Goal: Communication & Community: Share content

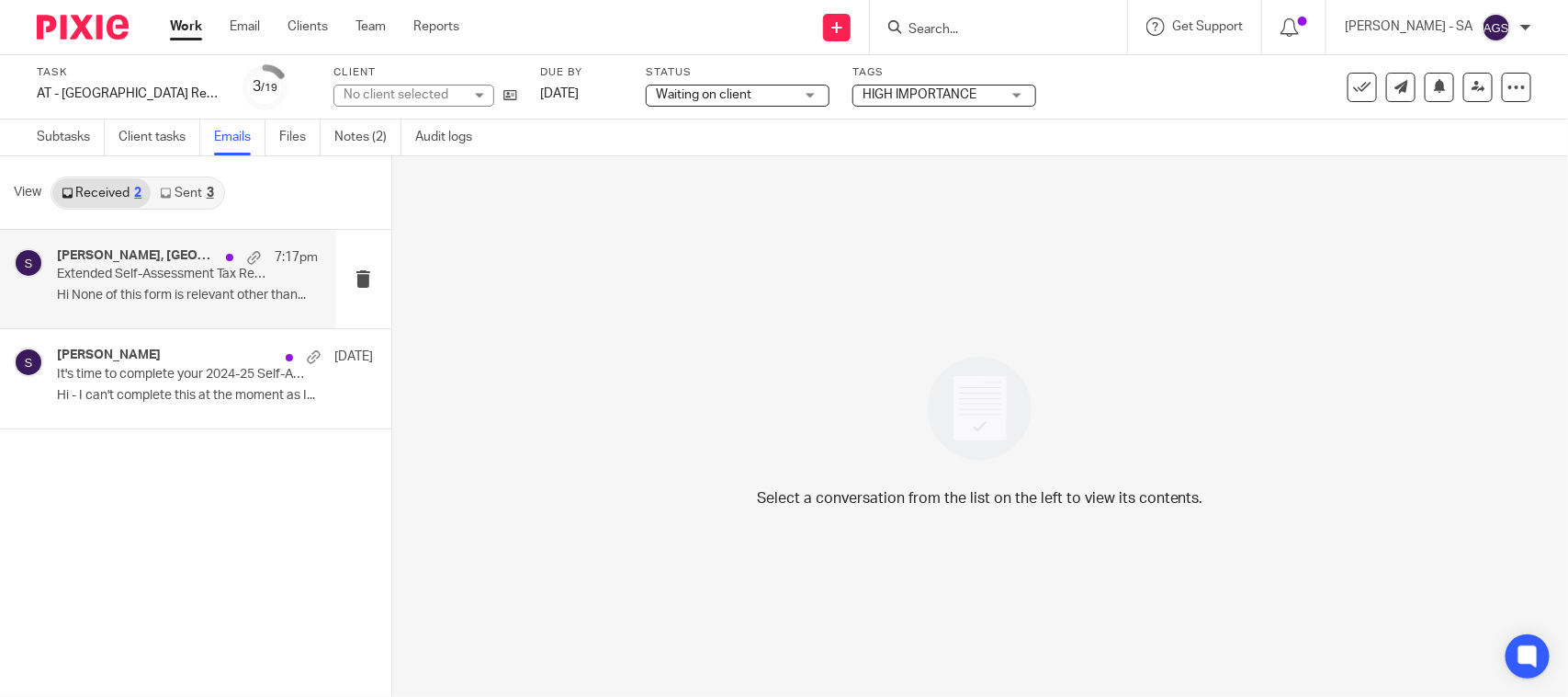
click at [112, 281] on p "Extended Self-Assessment Tax Return Questionnaire" at bounding box center [161, 274] width 209 height 16
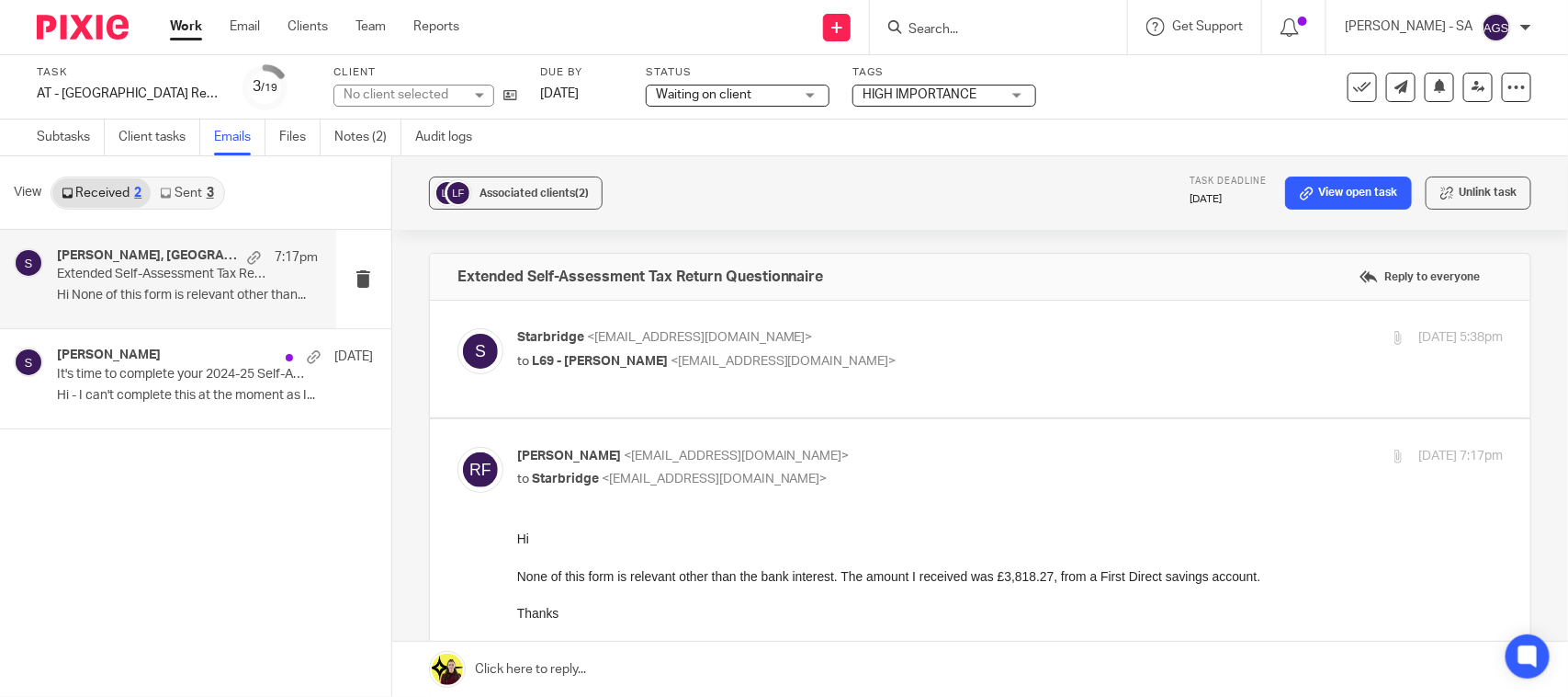
scroll to position [115, 0]
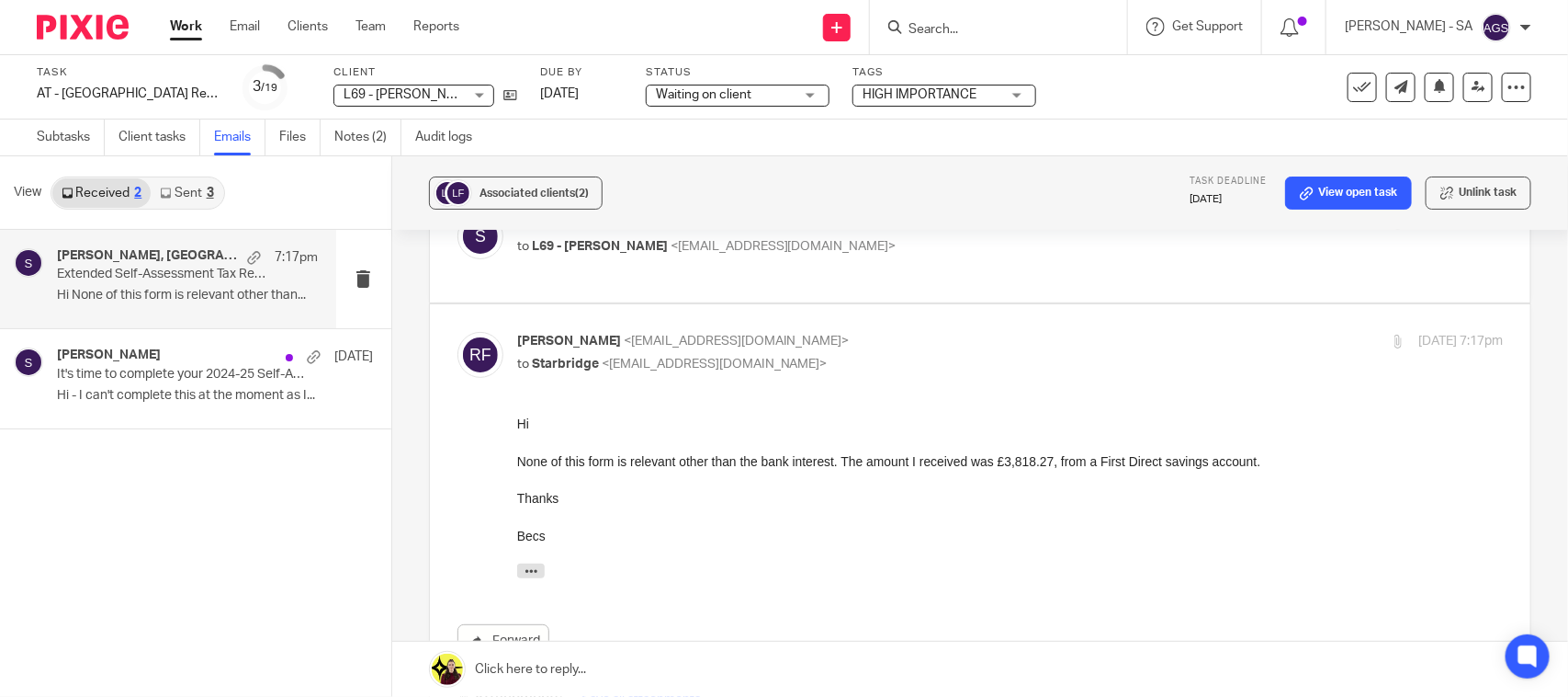
click at [1075, 463] on div "None of this form is relevant other than the bank interest. The amount I receiv…" at bounding box center [1009, 460] width 985 height 19
click at [1089, 494] on div "Thanks" at bounding box center [1009, 497] width 985 height 19
drag, startPoint x: 1104, startPoint y: 460, endPoint x: 1150, endPoint y: 490, distance: 54.9
click at [1264, 463] on div "None of this form is relevant other than the bank interest. The amount I receiv…" at bounding box center [1009, 460] width 985 height 19
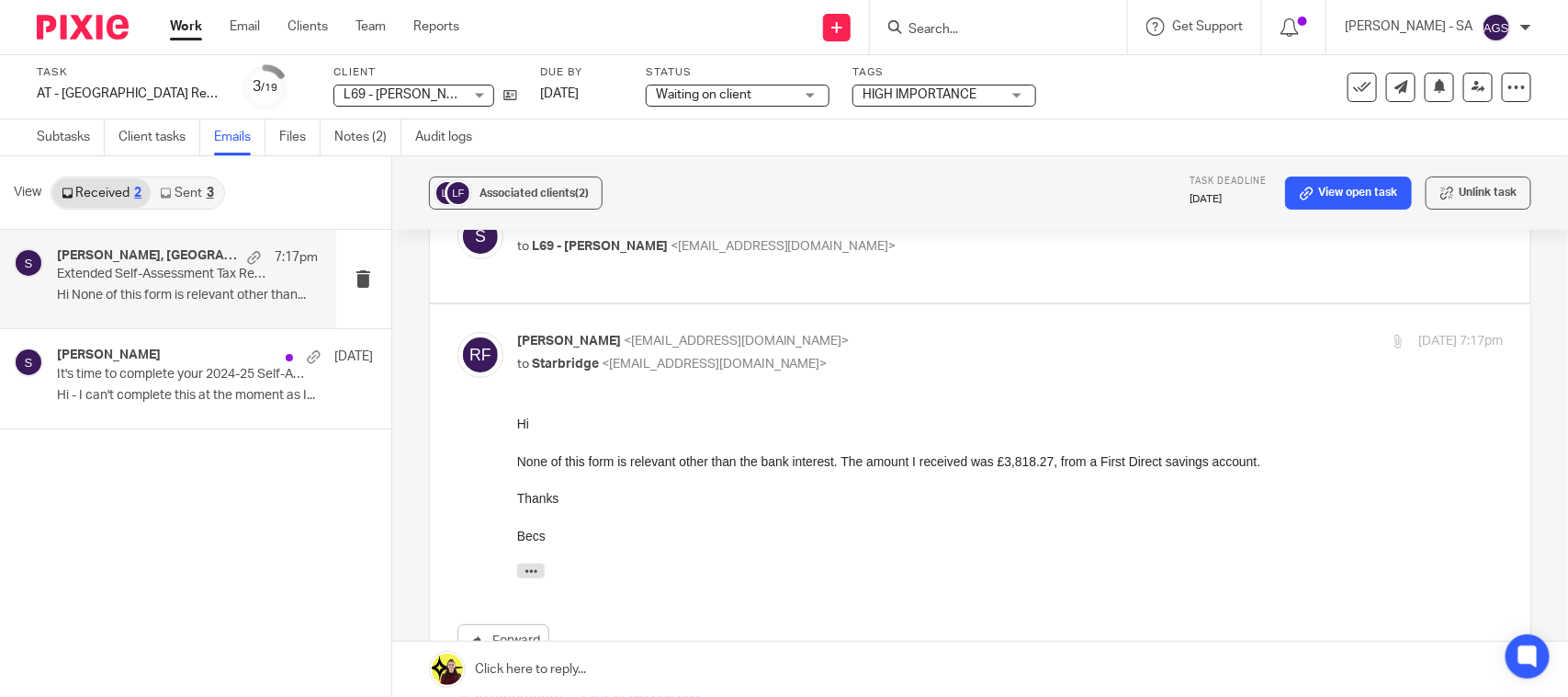
click at [888, 528] on div "Becs" at bounding box center [1009, 534] width 985 height 19
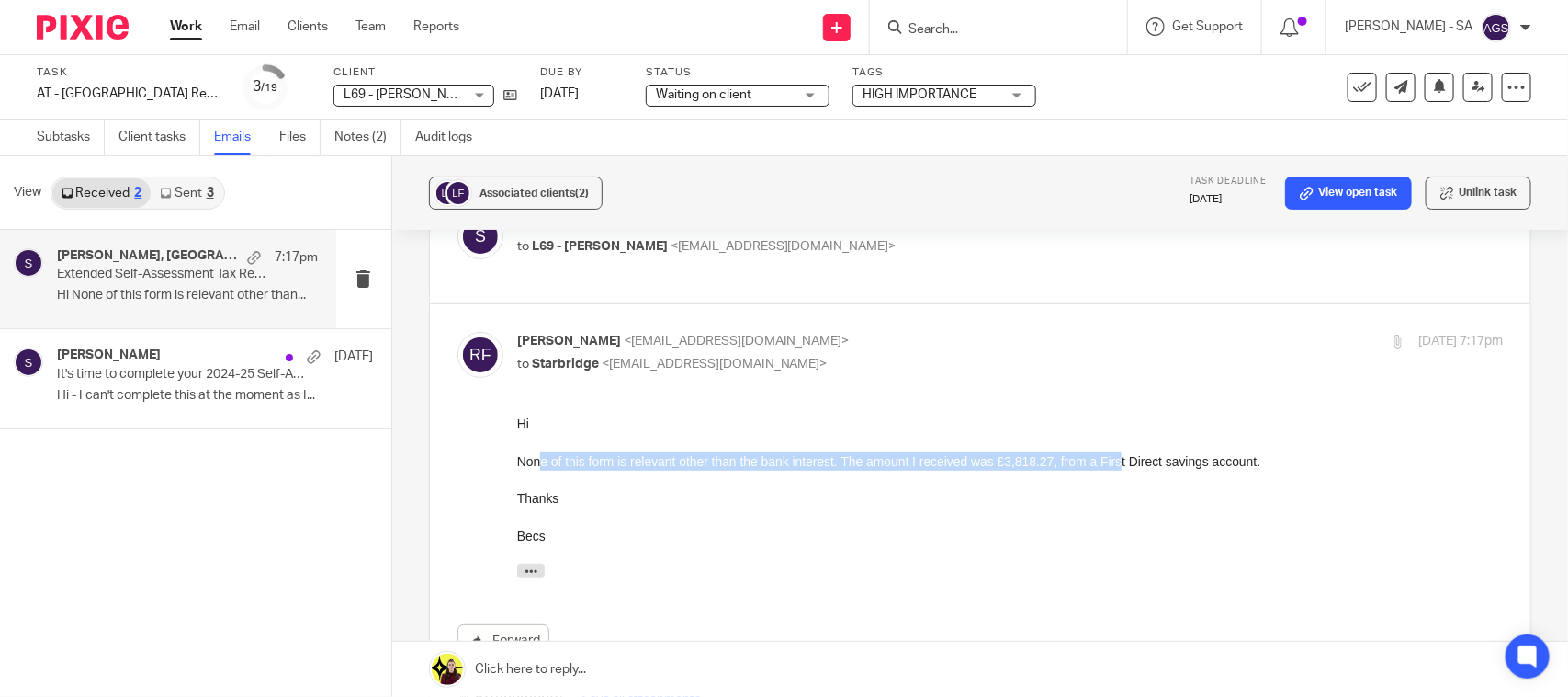
drag, startPoint x: 539, startPoint y: 458, endPoint x: 1117, endPoint y: 464, distance: 578.0
click at [1117, 464] on div "None of this form is relevant other than the bank interest. The amount I receiv…" at bounding box center [1009, 460] width 985 height 19
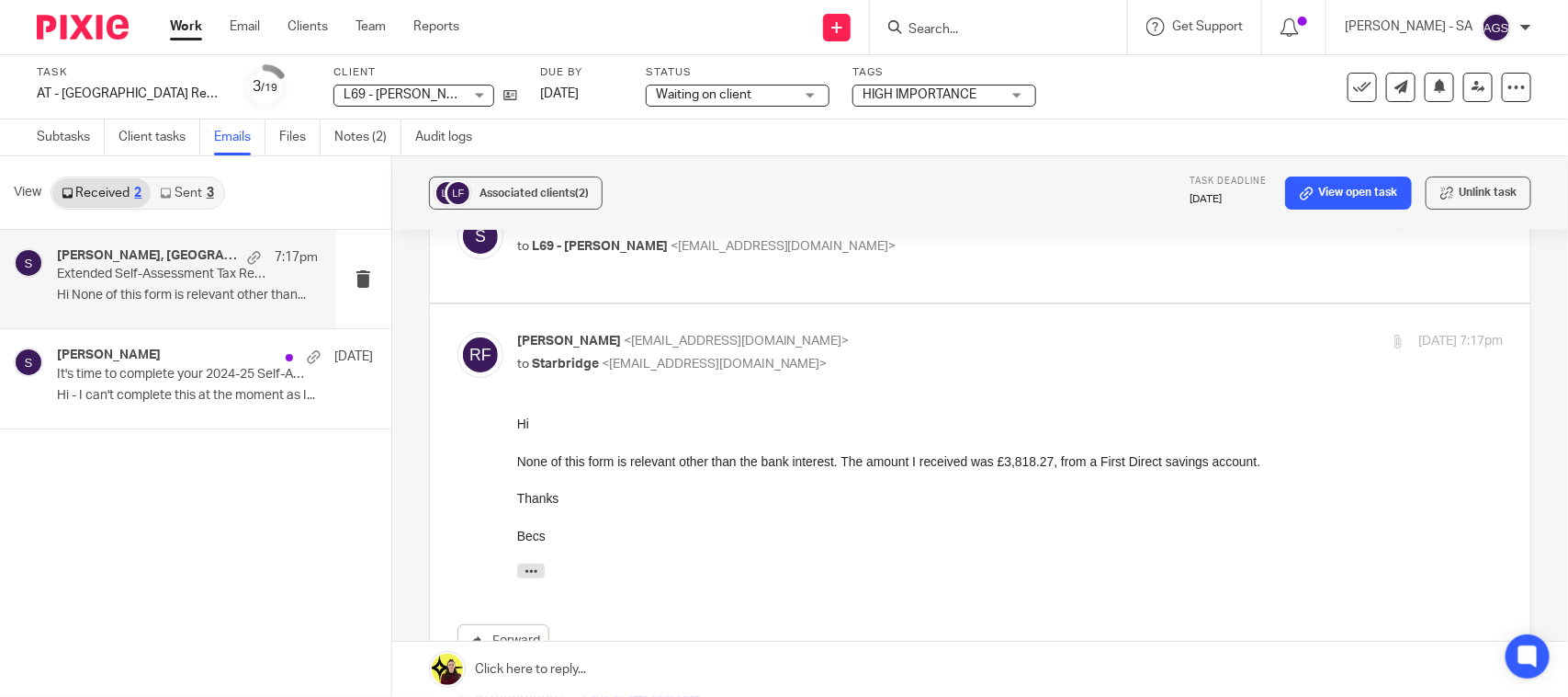
click at [1050, 526] on div "Becs" at bounding box center [1009, 534] width 985 height 19
drag, startPoint x: 1105, startPoint y: 455, endPoint x: 1270, endPoint y: 471, distance: 165.8
click at [1269, 471] on div "Hi None of this form is relevant other than the bank interest. The amount I rec…" at bounding box center [1009, 479] width 985 height 131
click at [962, 528] on div "Becs" at bounding box center [1009, 534] width 985 height 19
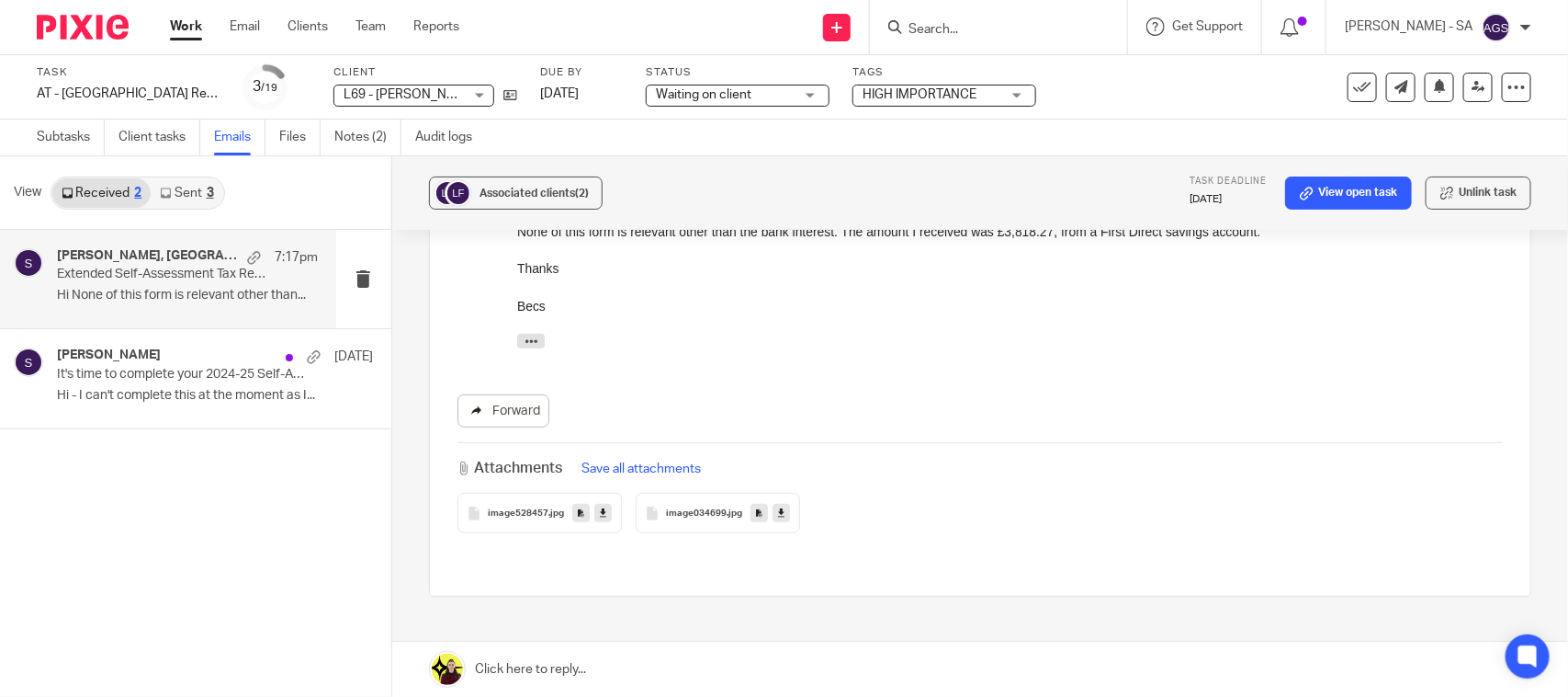
scroll to position [229, 0]
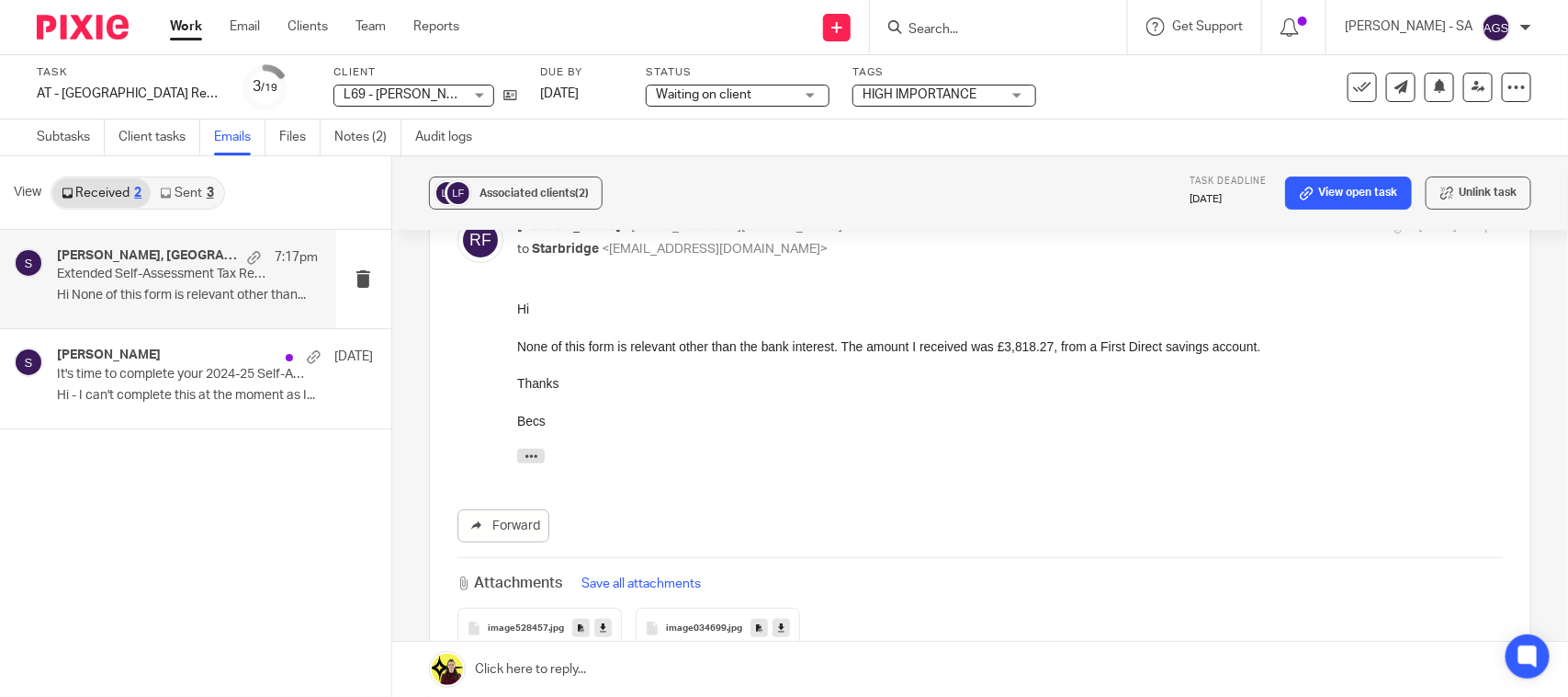
click at [492, 623] on span "image528457" at bounding box center [518, 628] width 60 height 11
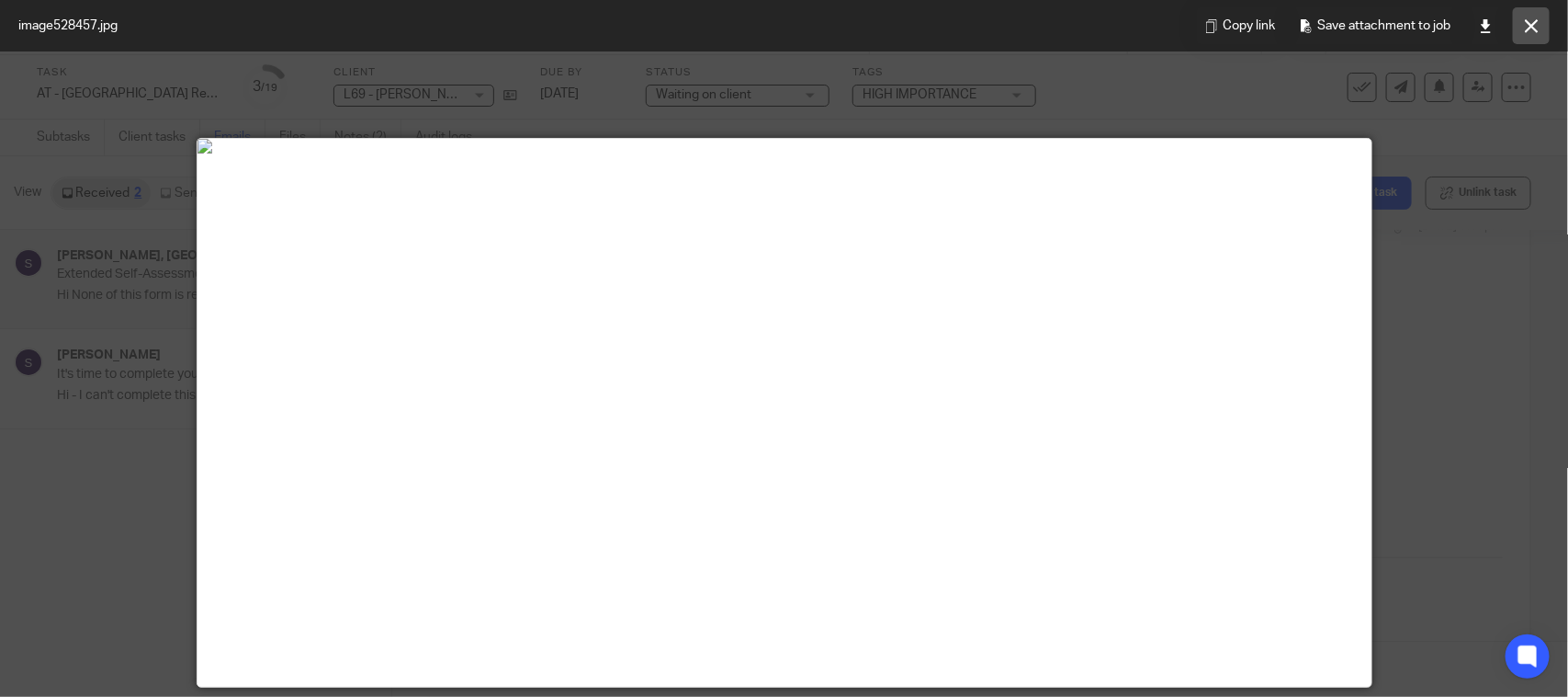
click at [1531, 23] on icon at bounding box center [1532, 26] width 14 height 14
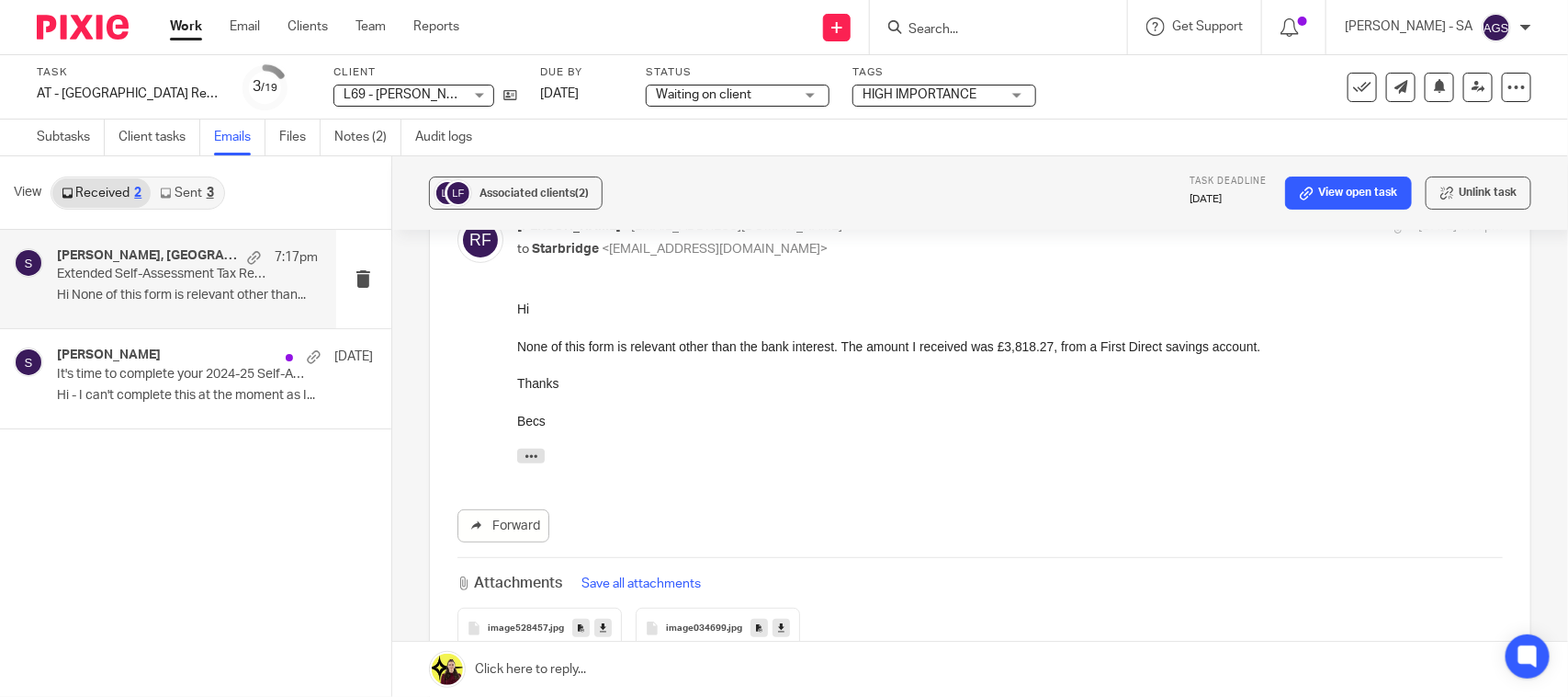
scroll to position [0, 0]
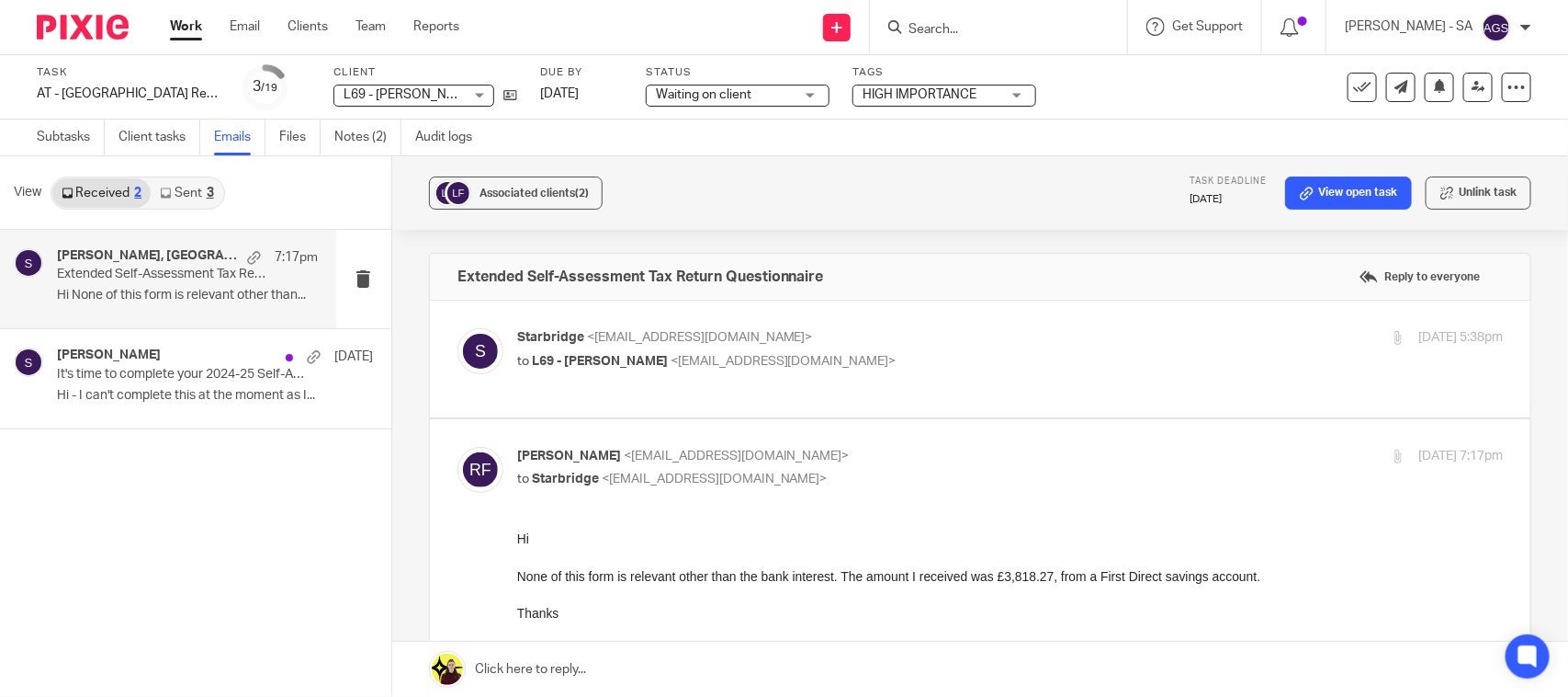
click at [903, 366] on p "to L69 - [PERSON_NAME] <[EMAIL_ADDRESS][DOMAIN_NAME]>" at bounding box center [846, 362] width 658 height 20
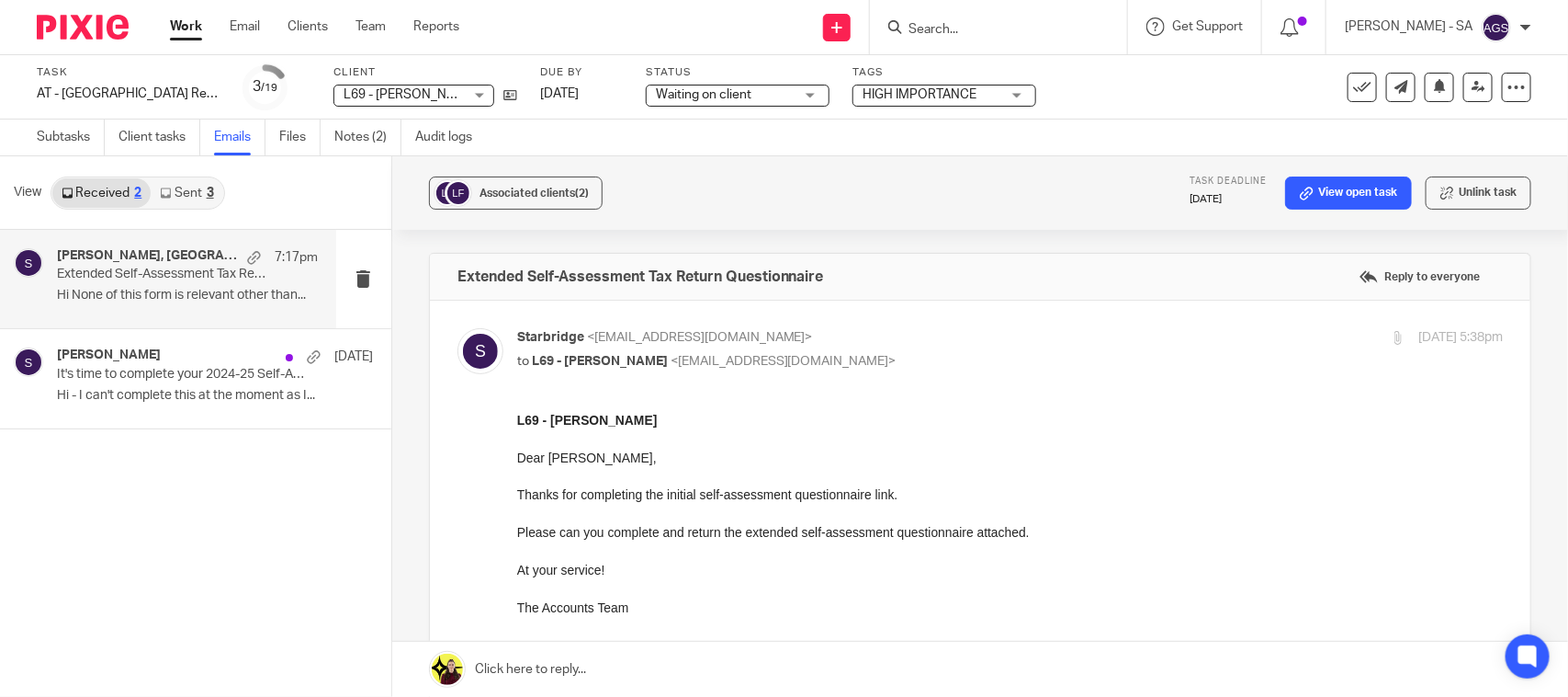
click at [921, 361] on p "to L69 - [PERSON_NAME] <[EMAIL_ADDRESS][DOMAIN_NAME]>" at bounding box center [846, 362] width 658 height 20
checkbox input "false"
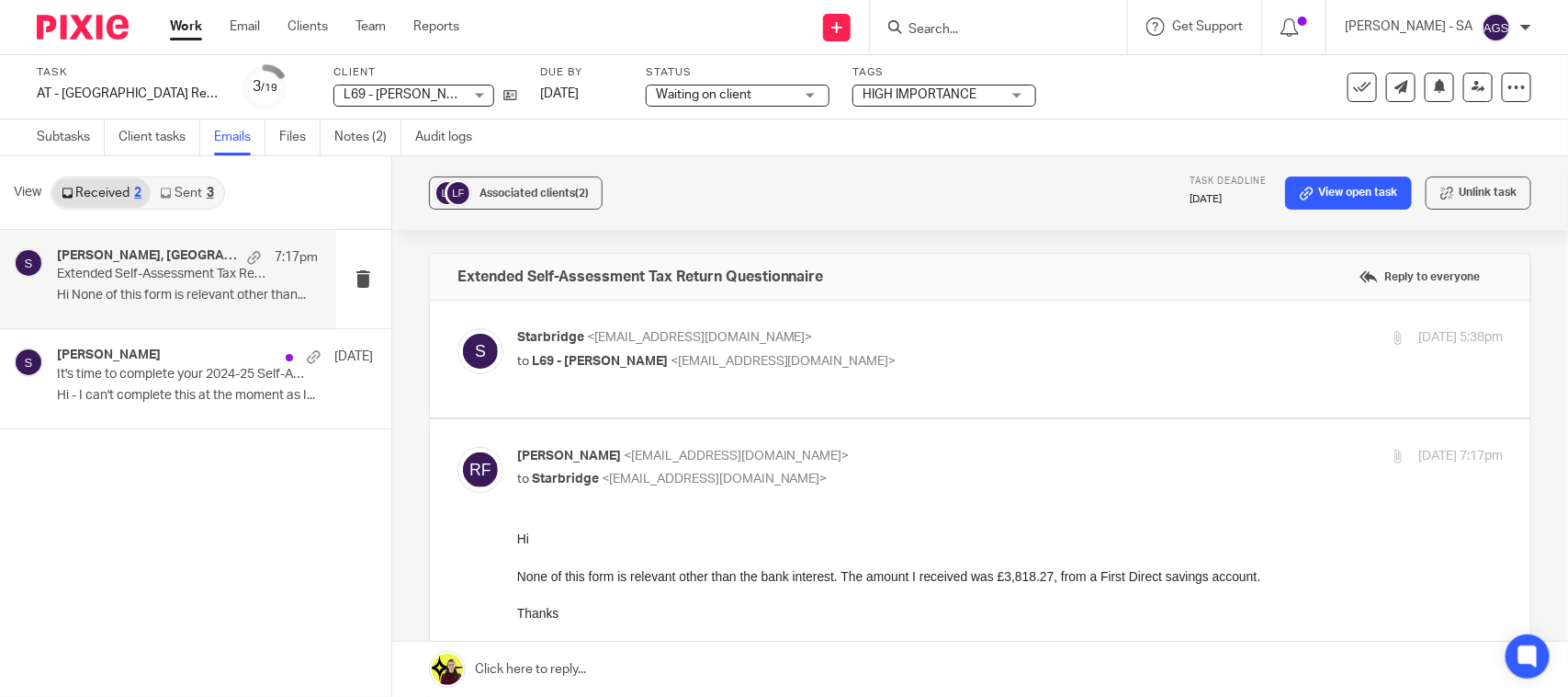
click at [915, 470] on p "to Starbridge <[EMAIL_ADDRESS][DOMAIN_NAME]>" at bounding box center [846, 479] width 658 height 20
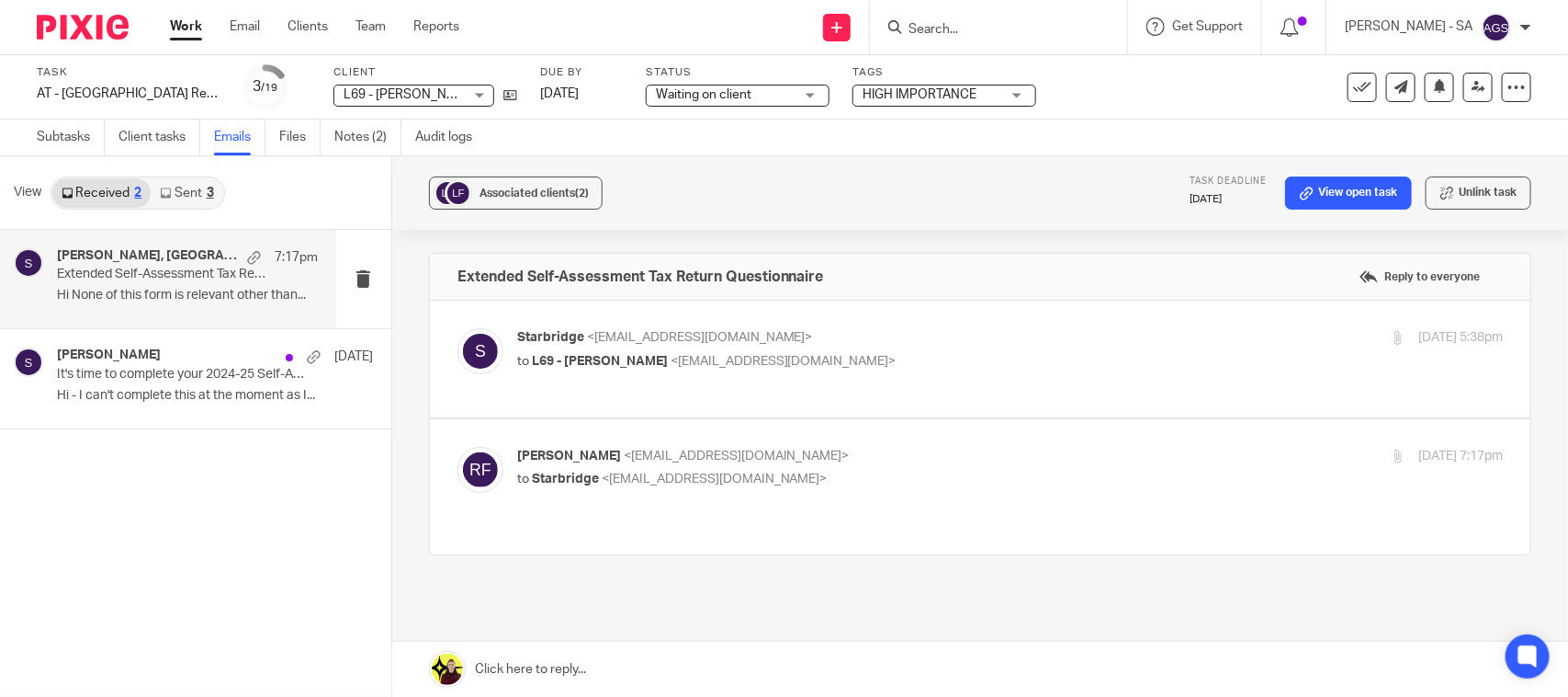
click at [529, 673] on link at bounding box center [980, 669] width 1176 height 55
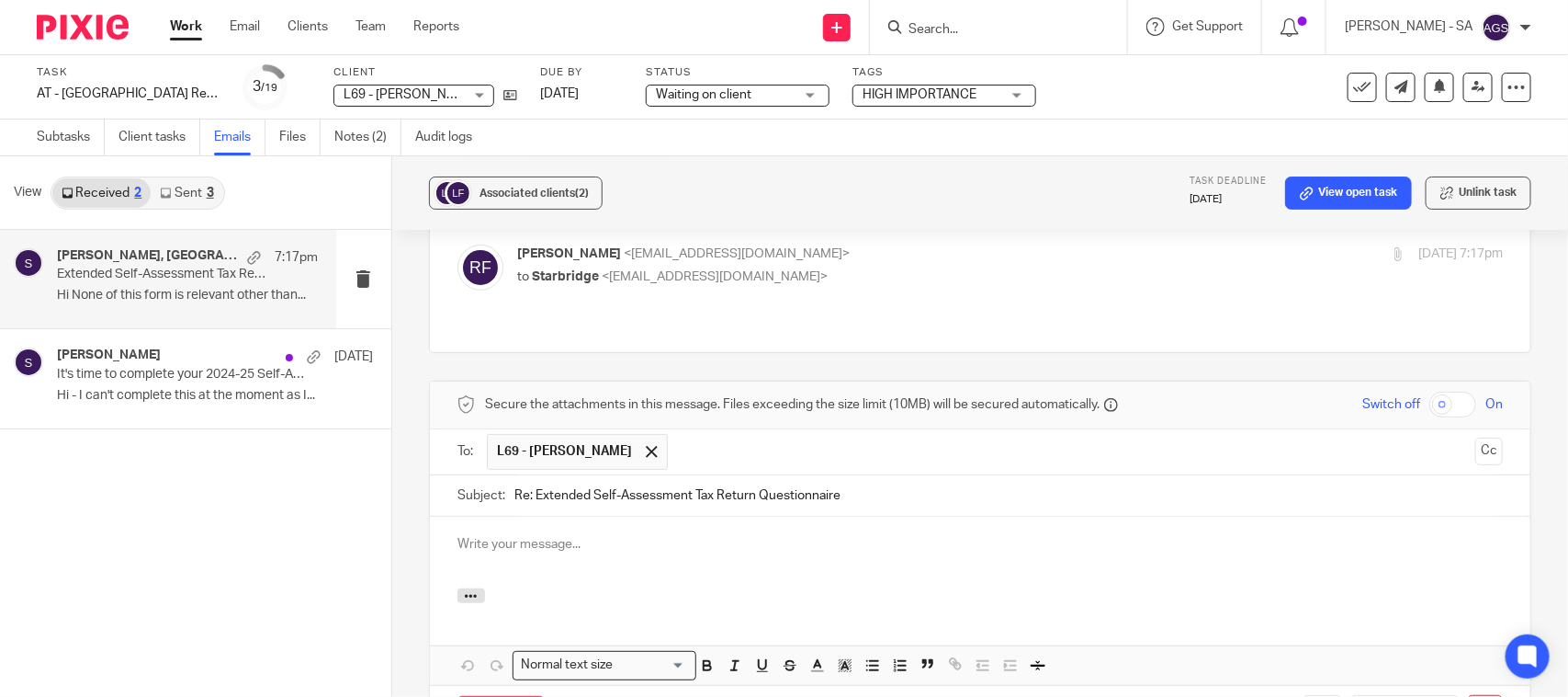
scroll to position [259, 0]
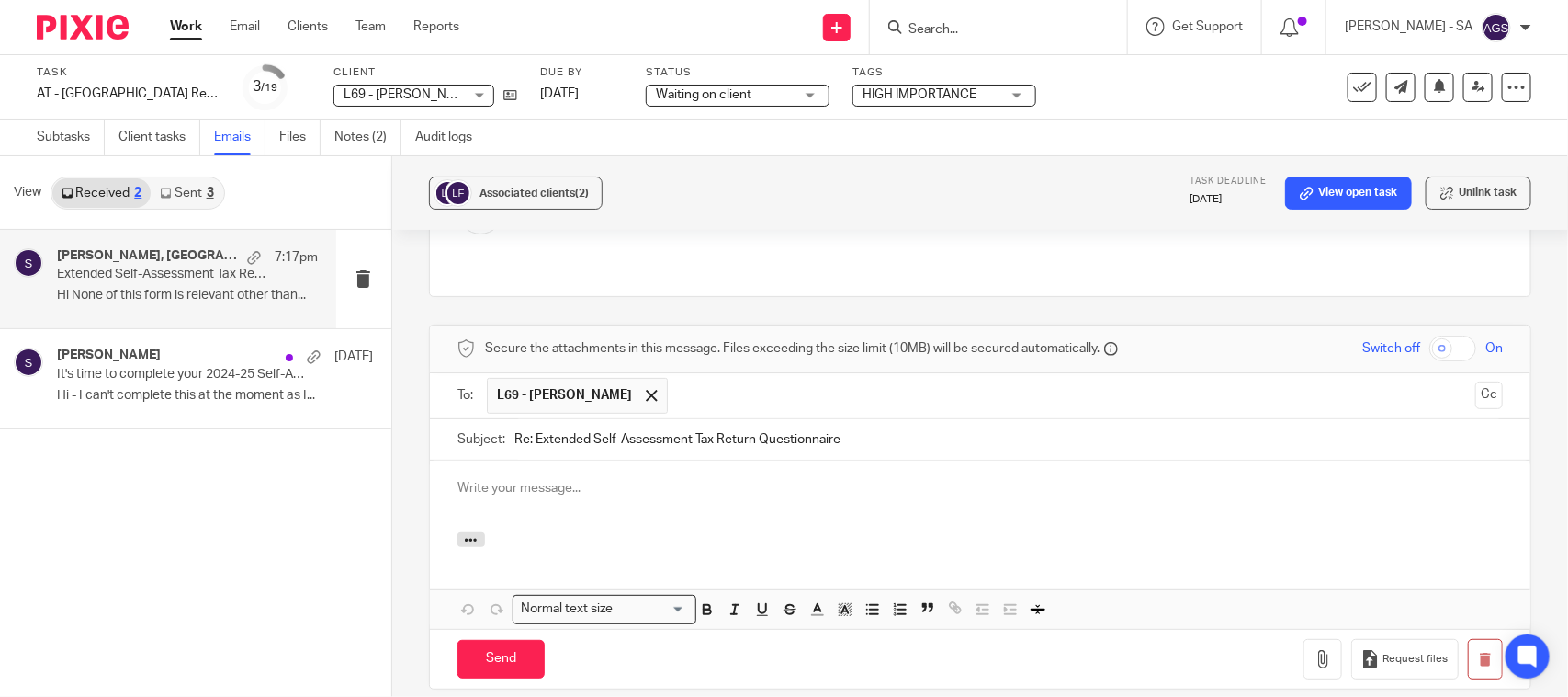
click at [494, 478] on p at bounding box center [980, 487] width 1045 height 19
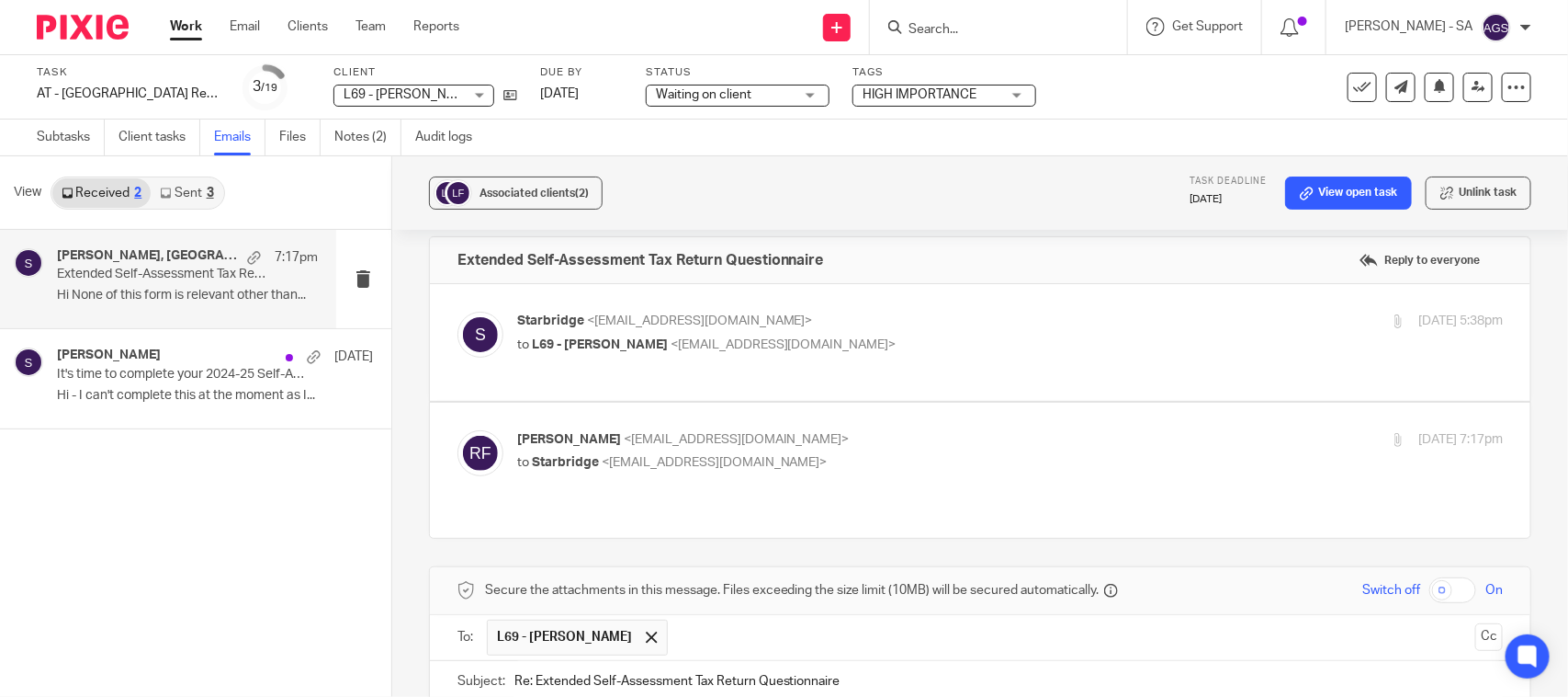
scroll to position [0, 0]
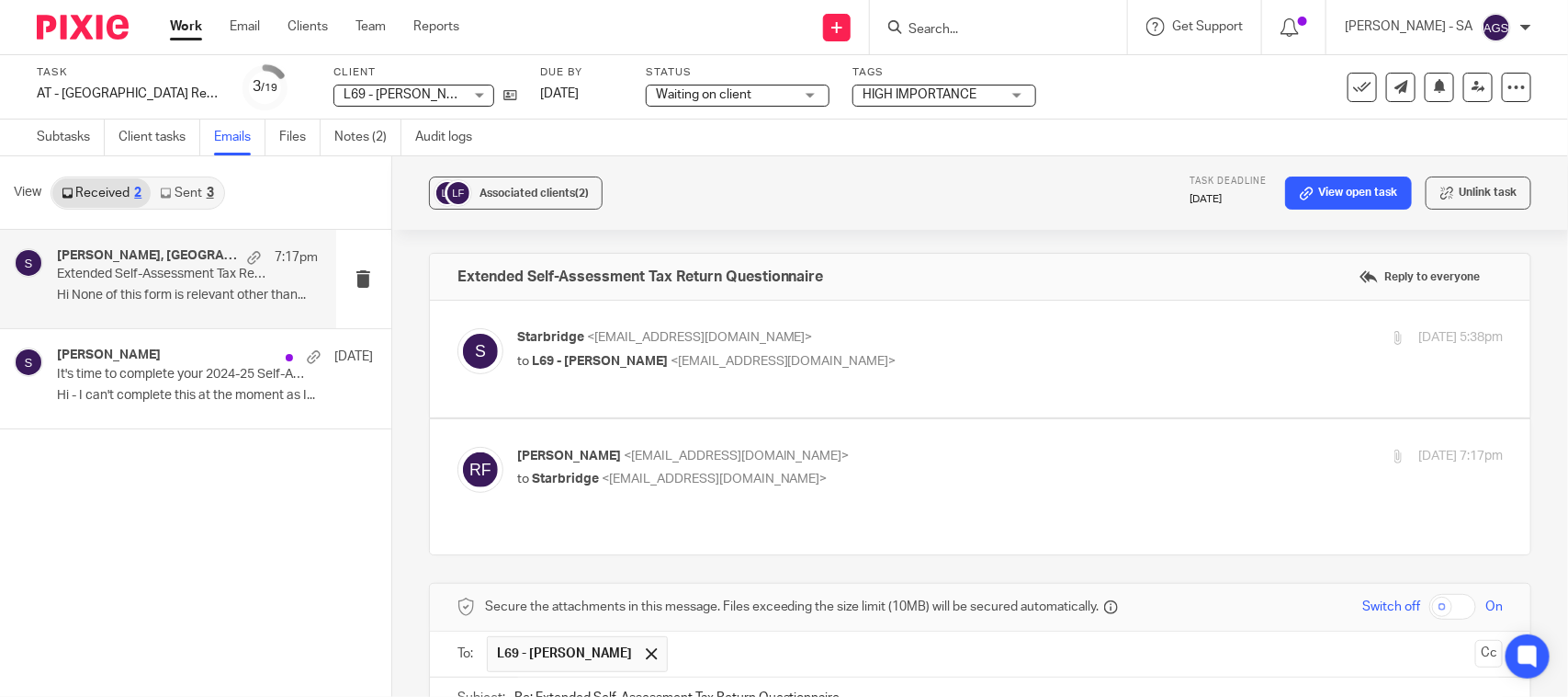
click at [836, 450] on p "[PERSON_NAME] <[EMAIL_ADDRESS][DOMAIN_NAME]>" at bounding box center [846, 457] width 658 height 20
checkbox input "true"
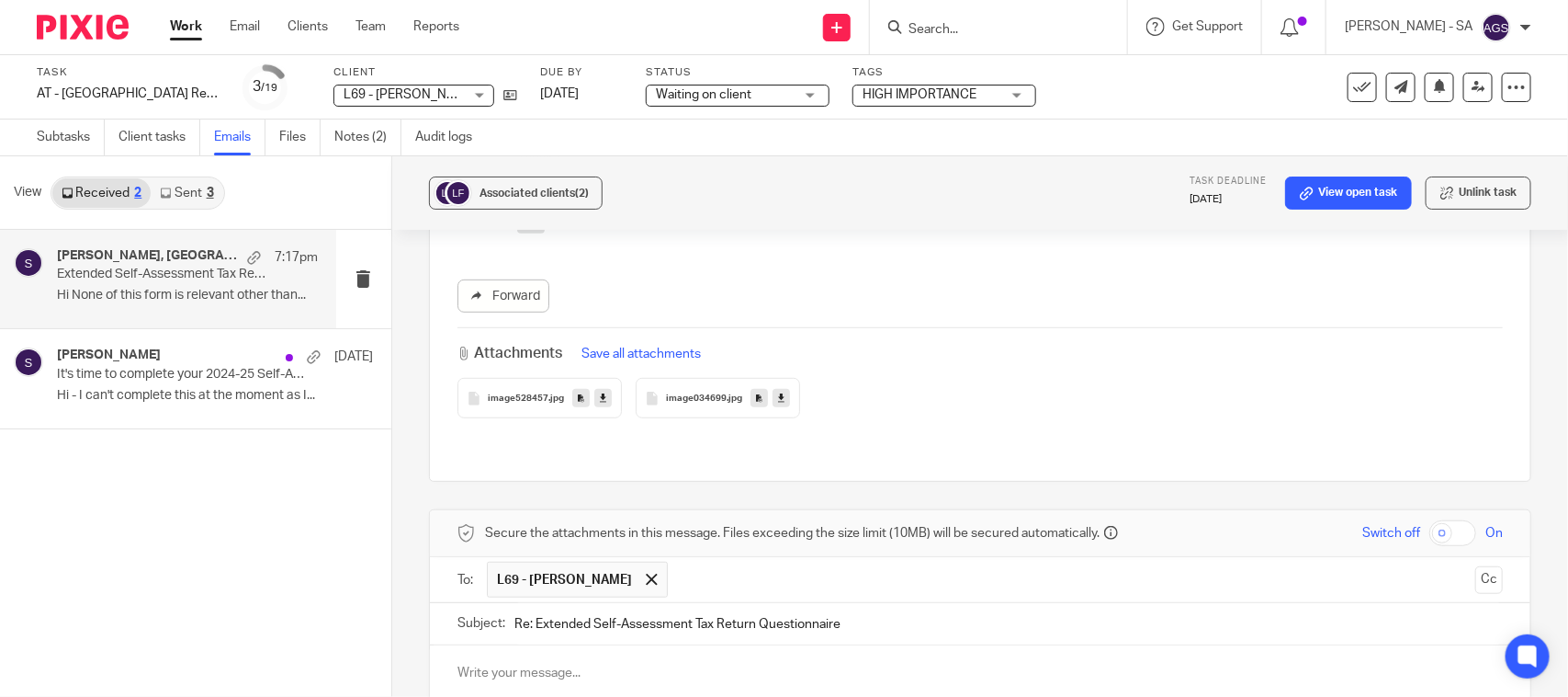
scroll to position [574, 0]
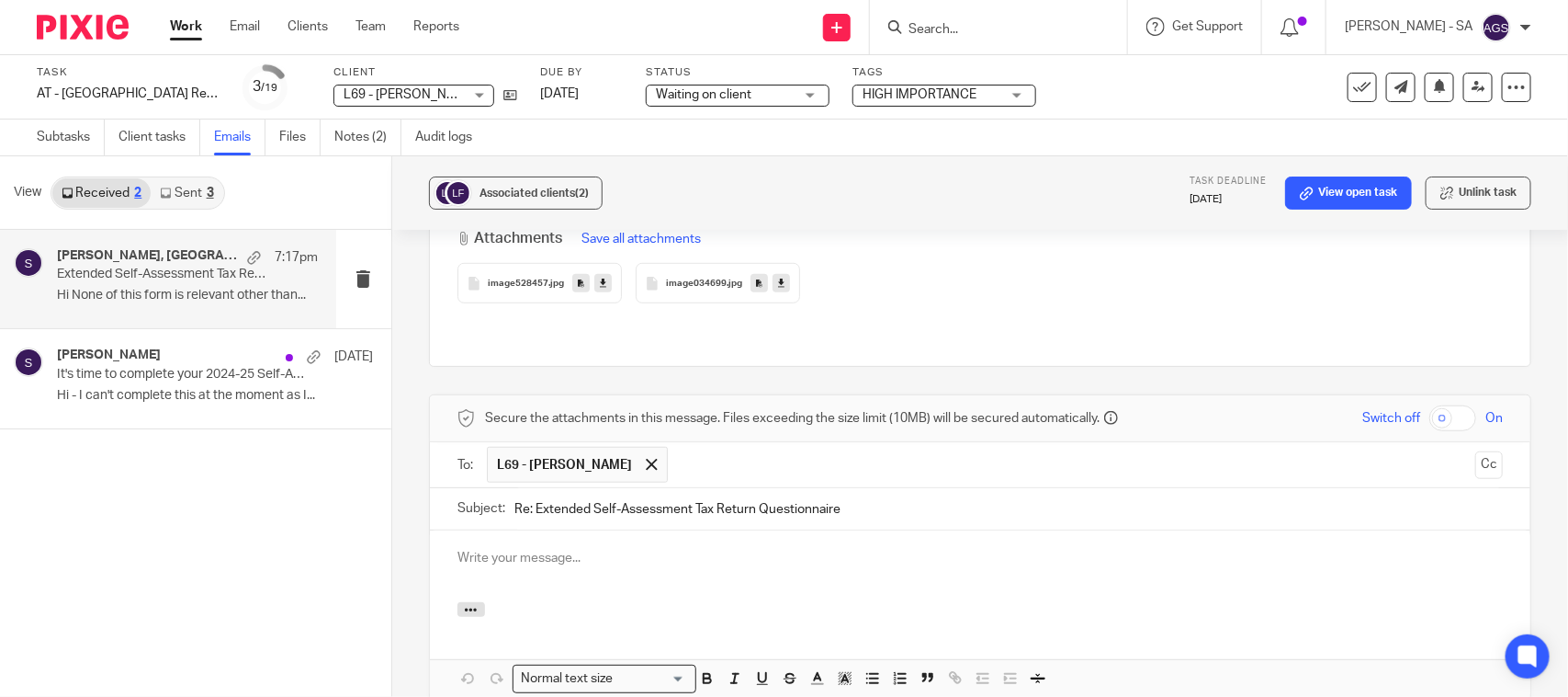
click at [493, 549] on p at bounding box center [980, 557] width 1045 height 19
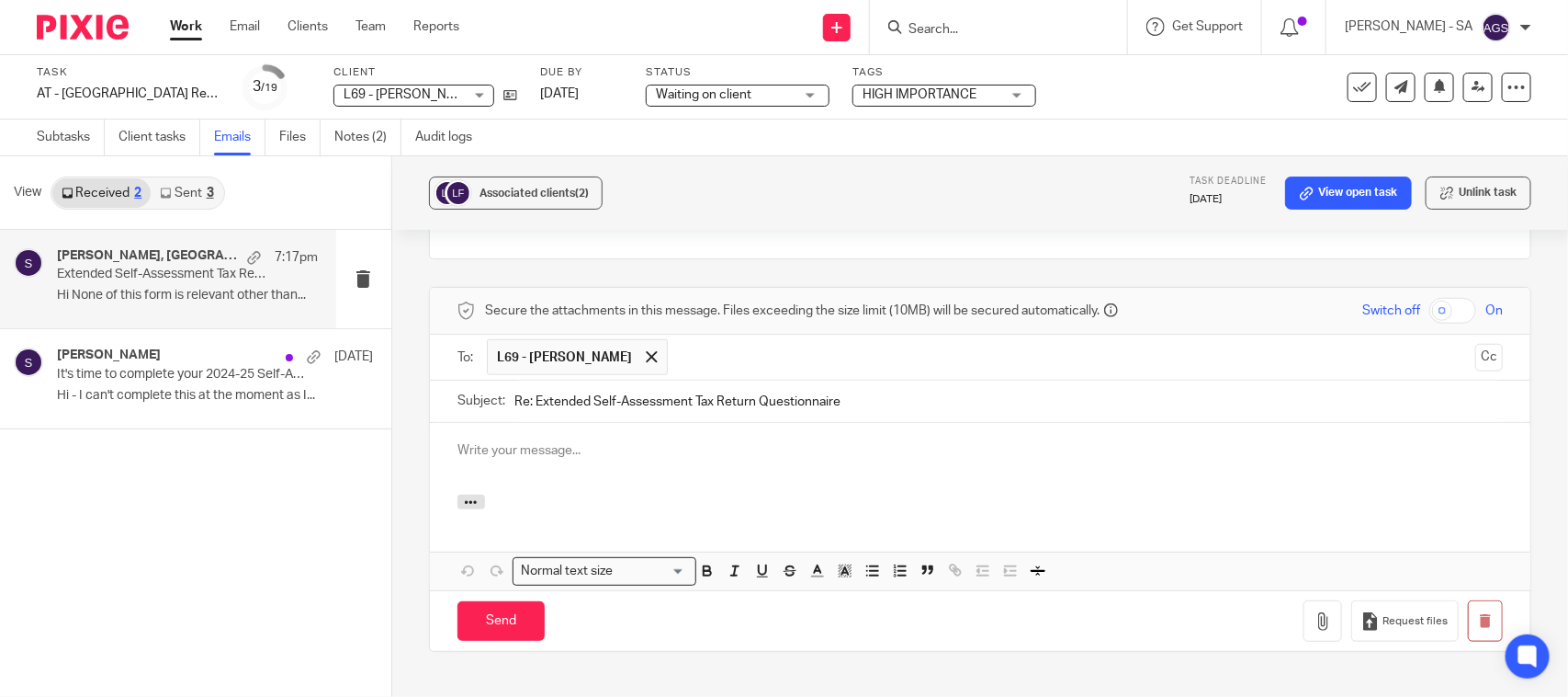
scroll to position [689, 0]
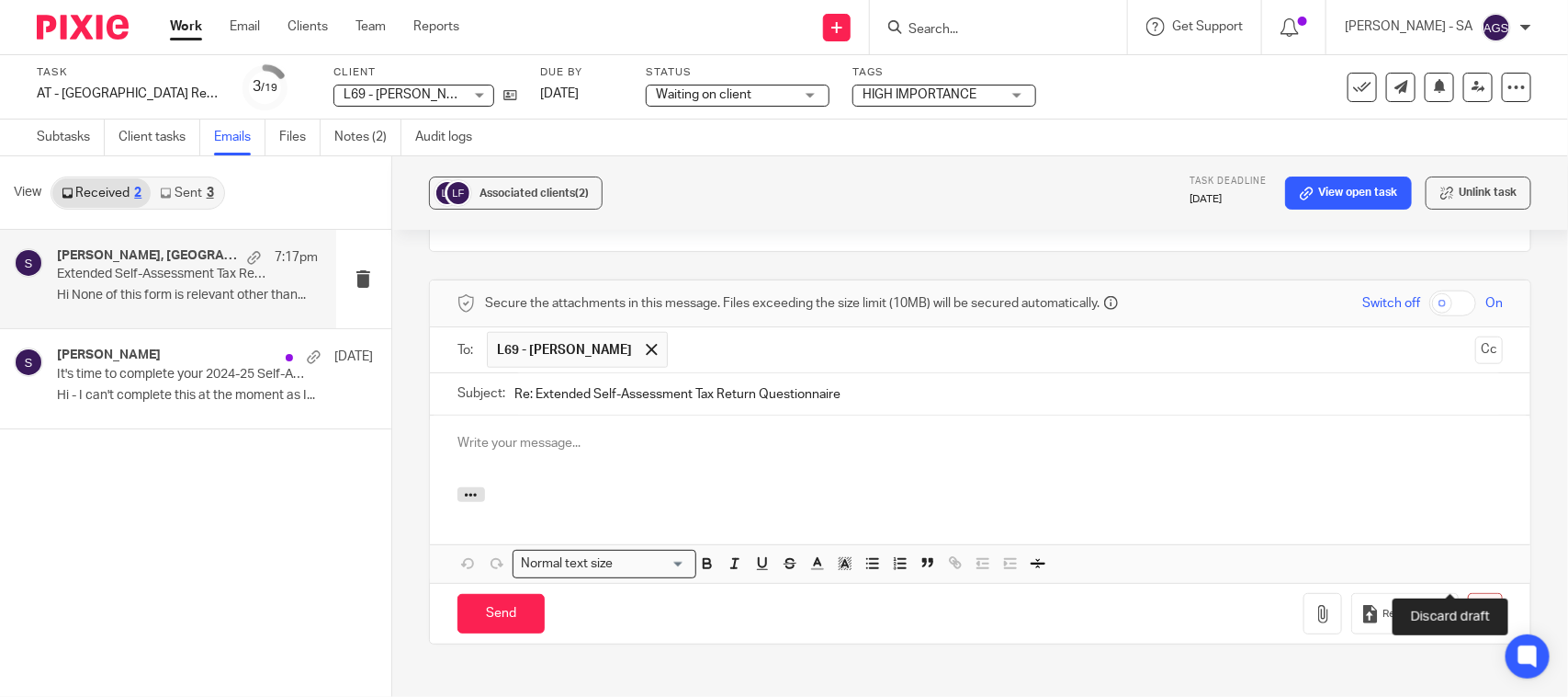
click at [1478, 606] on icon "button" at bounding box center [1485, 613] width 14 height 14
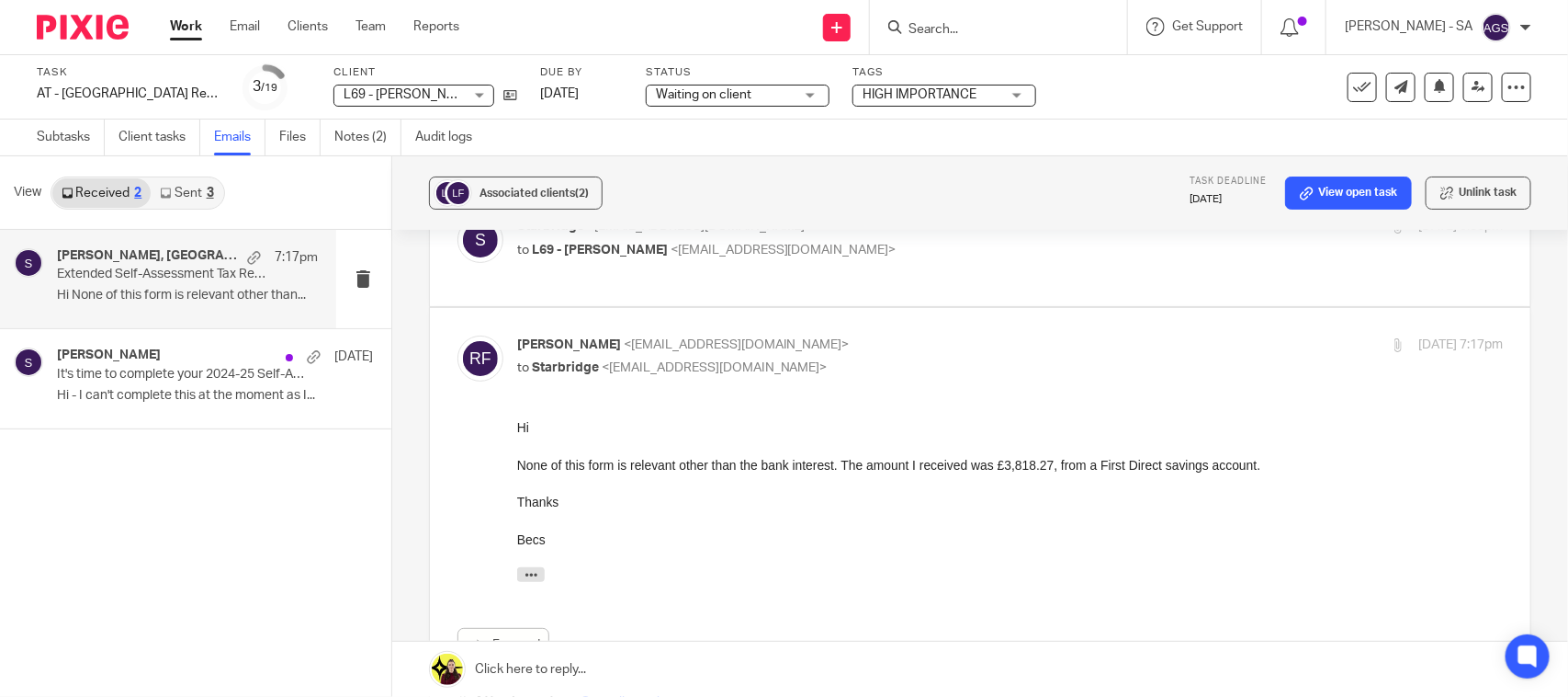
scroll to position [89, 0]
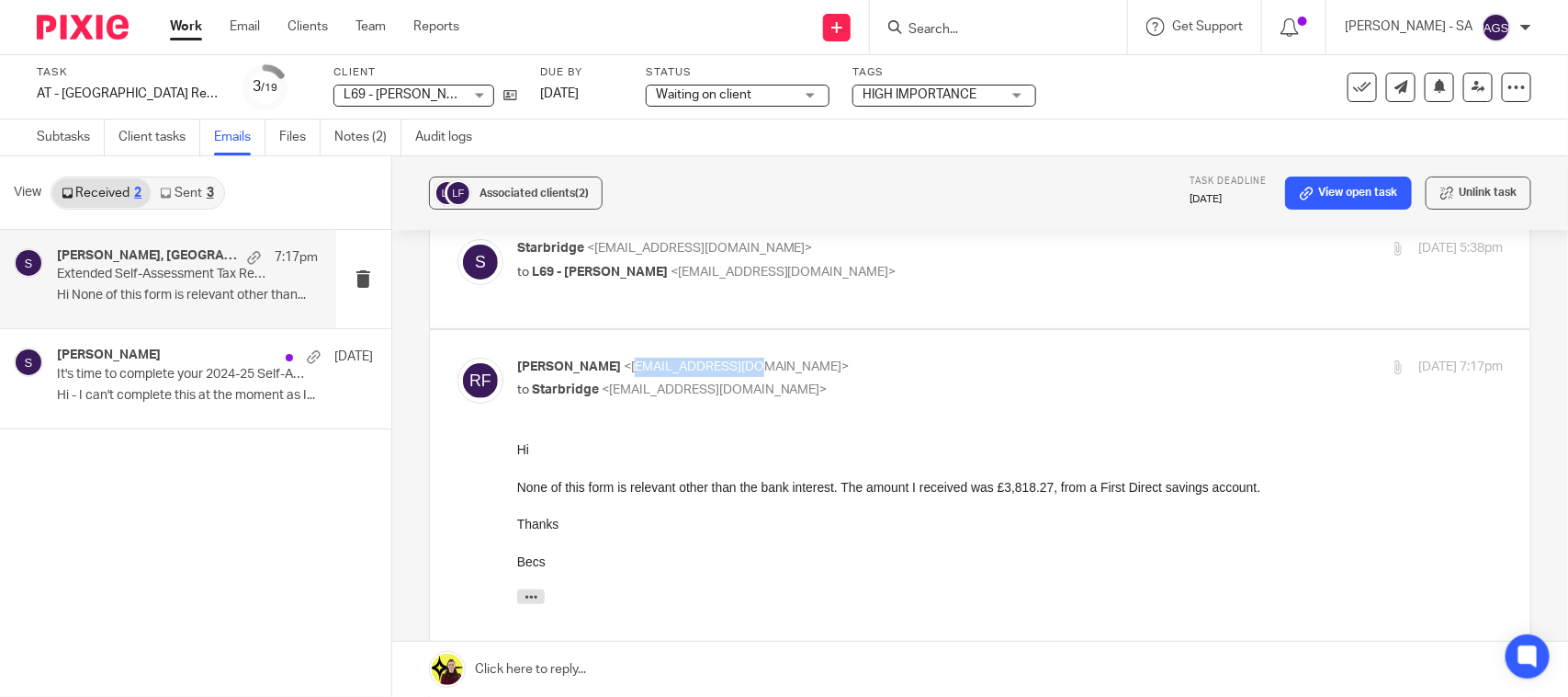
drag, startPoint x: 631, startPoint y: 351, endPoint x: 741, endPoint y: 359, distance: 110.3
click at [741, 359] on p "[PERSON_NAME] <[EMAIL_ADDRESS][DOMAIN_NAME]>" at bounding box center [846, 367] width 658 height 20
copy span "[EMAIL_ADDRESS][DOMAIN_NAME]"
